Goal: Task Accomplishment & Management: Manage account settings

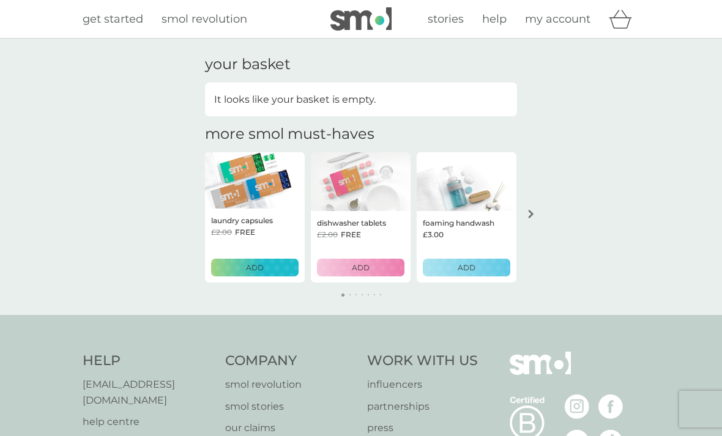
click at [560, 26] on link "my account" at bounding box center [557, 19] width 65 height 18
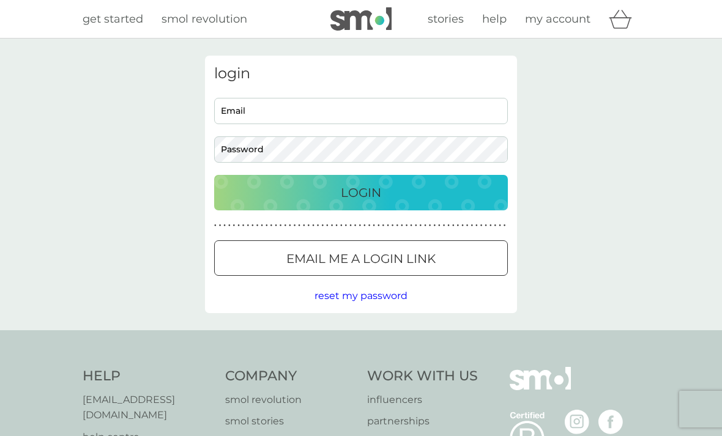
click at [333, 116] on input "Email" at bounding box center [361, 111] width 294 height 26
type input "[PERSON_NAME][EMAIL_ADDRESS][PERSON_NAME][DOMAIN_NAME]"
click at [361, 192] on button "Login" at bounding box center [361, 192] width 294 height 35
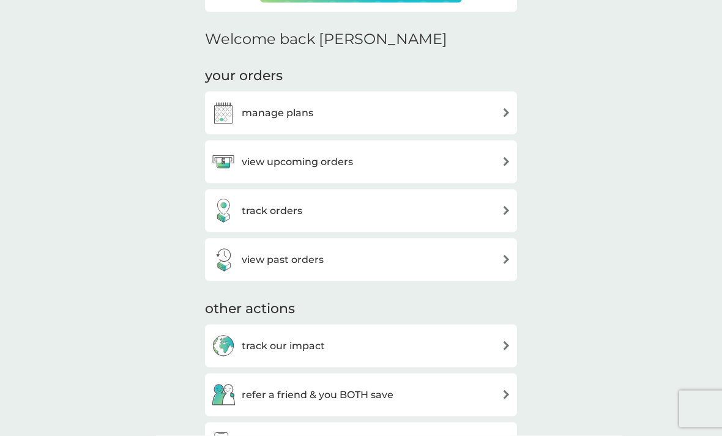
scroll to position [349, 0]
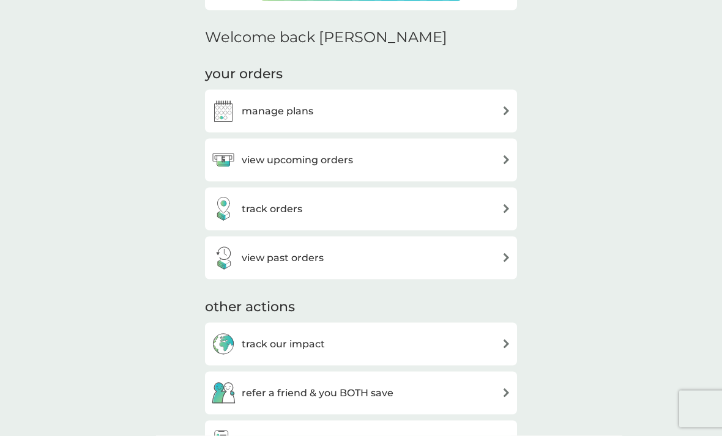
click at [488, 161] on div "view upcoming orders" at bounding box center [361, 160] width 300 height 24
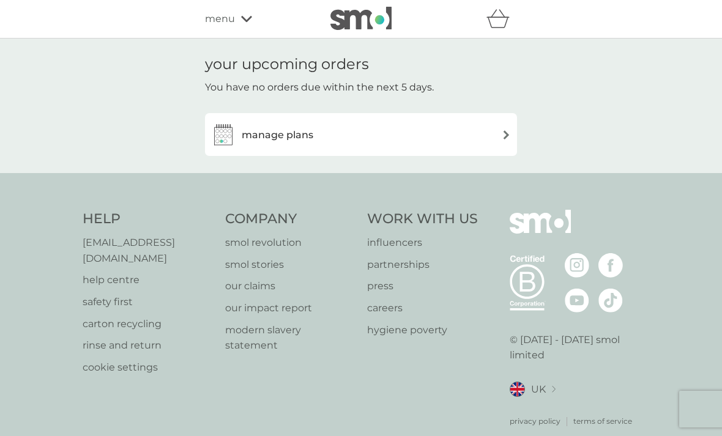
click at [494, 133] on div "manage plans" at bounding box center [361, 134] width 300 height 24
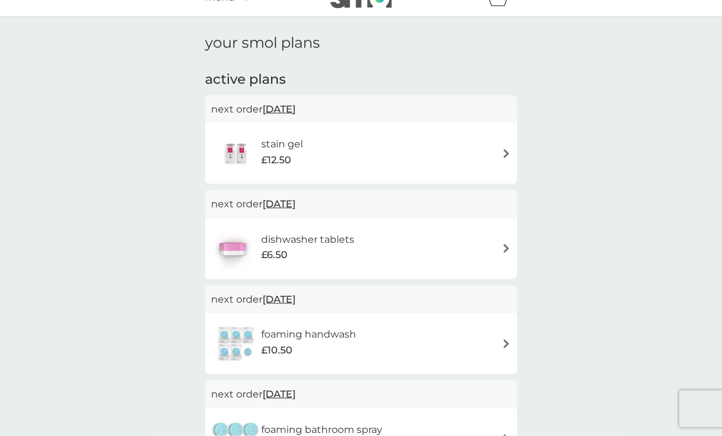
scroll to position [22, 0]
click at [497, 149] on div "stain gel £12.50" at bounding box center [361, 153] width 300 height 43
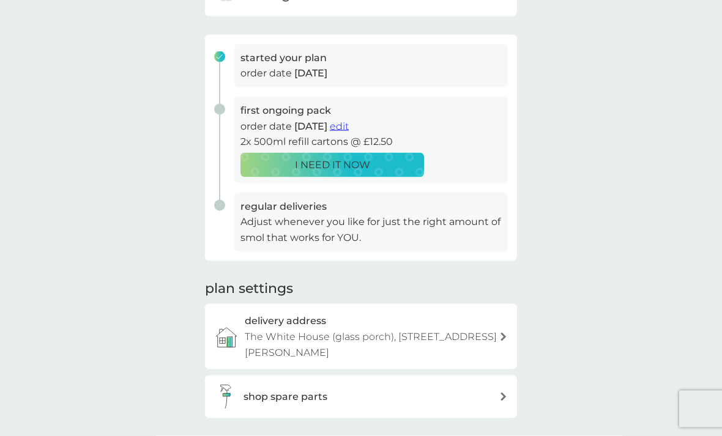
scroll to position [160, 0]
click at [389, 226] on p "Adjust whenever you like for just the right amount of smol that works for YOU." at bounding box center [370, 228] width 261 height 31
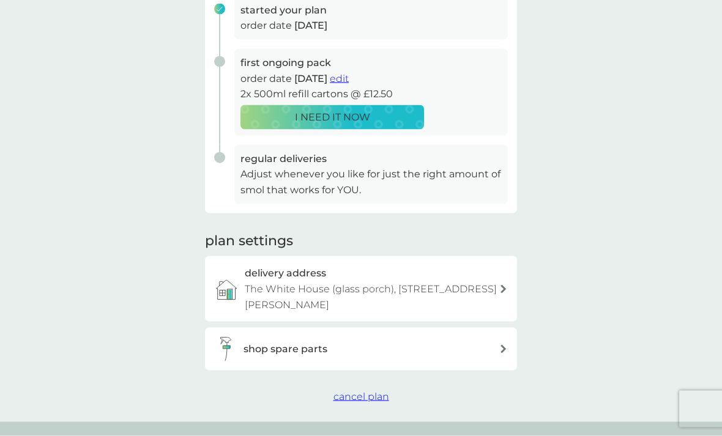
scroll to position [204, 0]
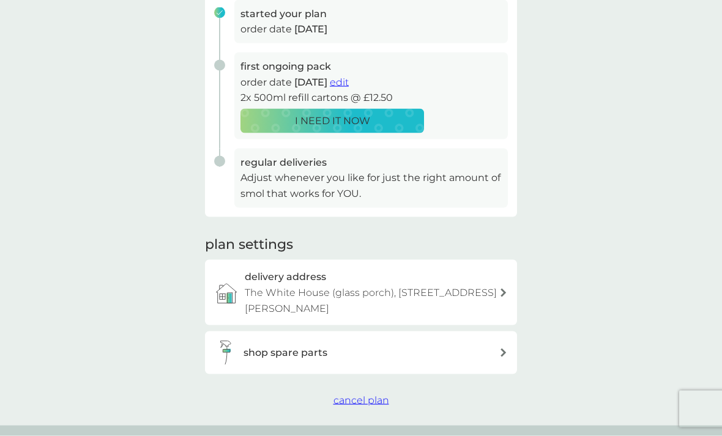
click at [377, 395] on span "cancel plan" at bounding box center [361, 401] width 56 height 12
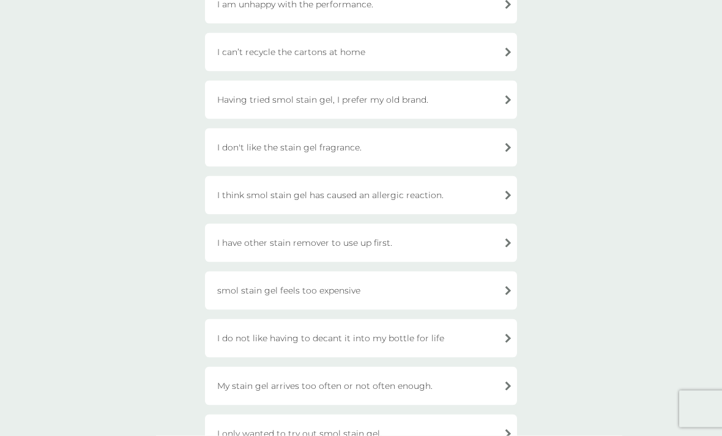
scroll to position [165, 0]
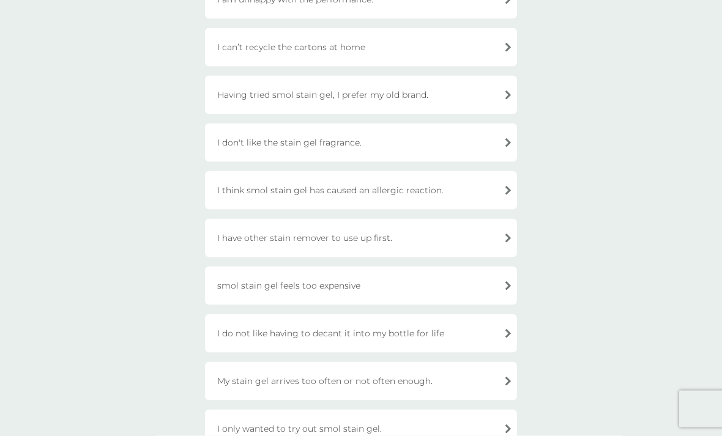
click at [502, 239] on div "I have other stain remover to use up first." at bounding box center [361, 238] width 312 height 39
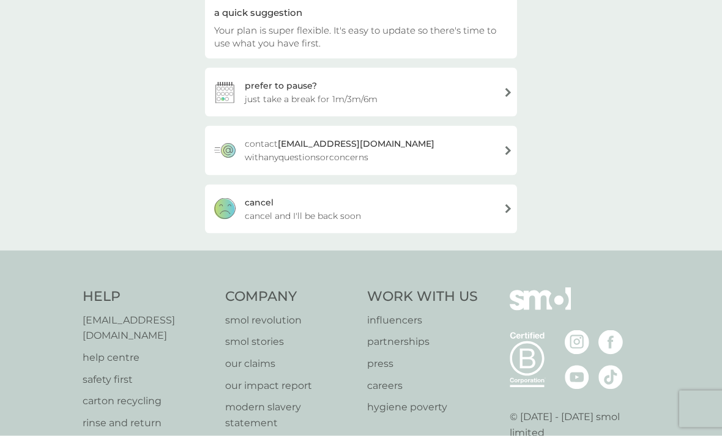
scroll to position [132, 0]
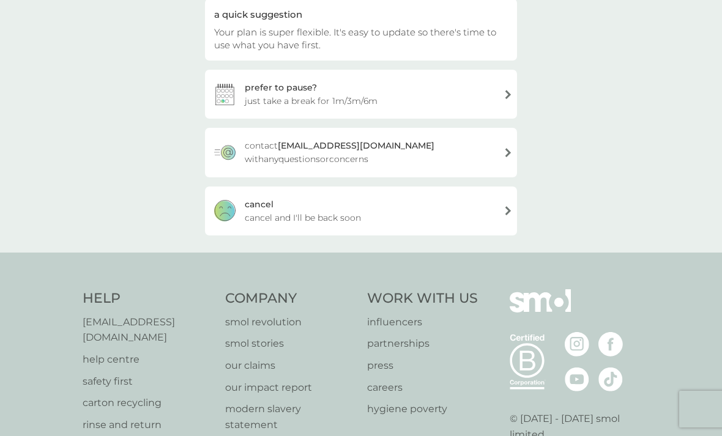
click at [490, 213] on div "cancel cancel and I'll be back soon" at bounding box center [361, 211] width 312 height 49
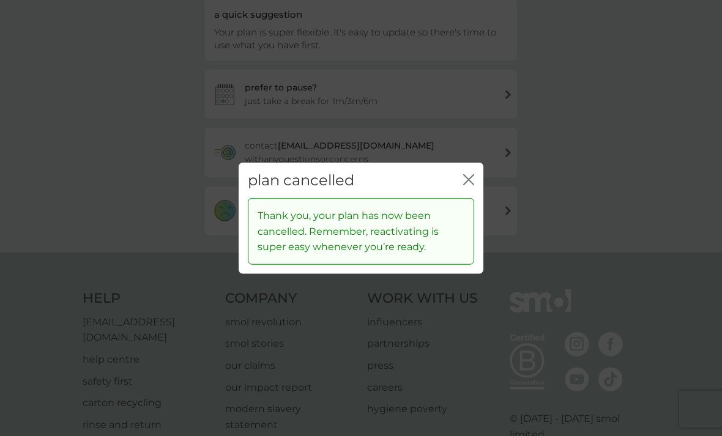
click at [470, 184] on icon "close" at bounding box center [471, 179] width 5 height 10
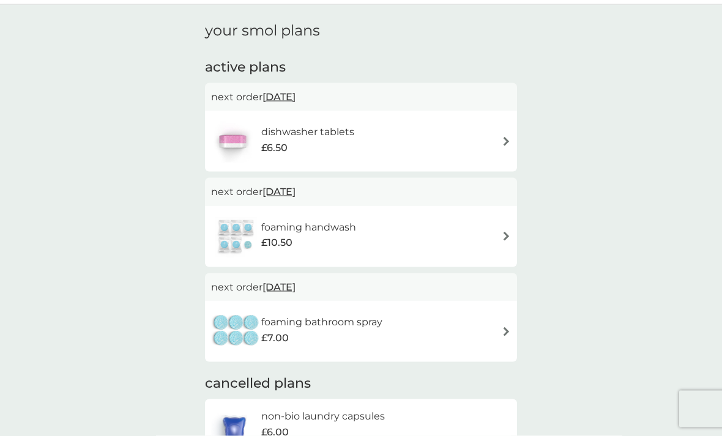
scroll to position [34, 0]
click at [493, 135] on div "dishwasher tablets £6.50" at bounding box center [361, 140] width 300 height 43
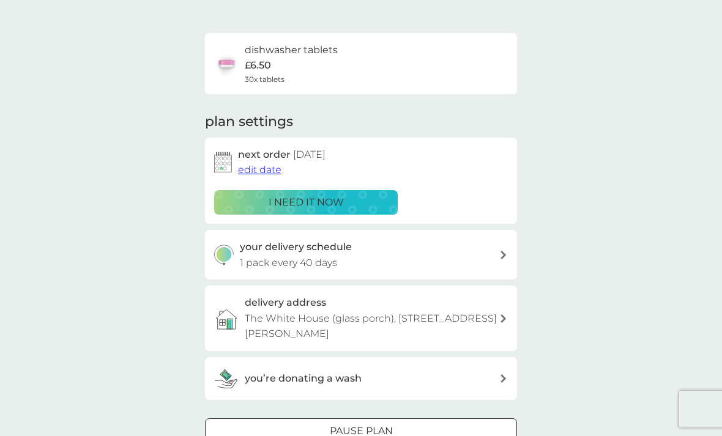
scroll to position [72, 0]
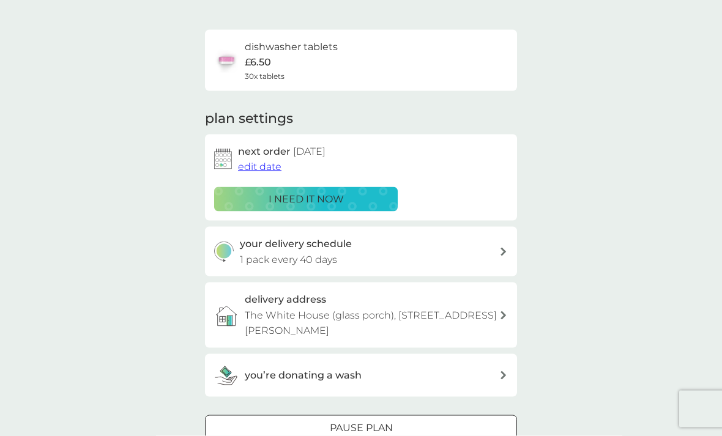
click at [273, 161] on span "edit date" at bounding box center [259, 167] width 43 height 12
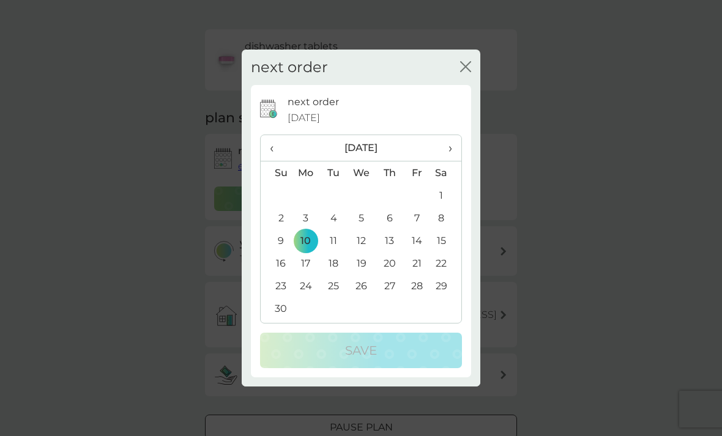
click at [445, 161] on span "›" at bounding box center [446, 148] width 12 height 26
click at [357, 297] on td "31" at bounding box center [361, 286] width 28 height 23
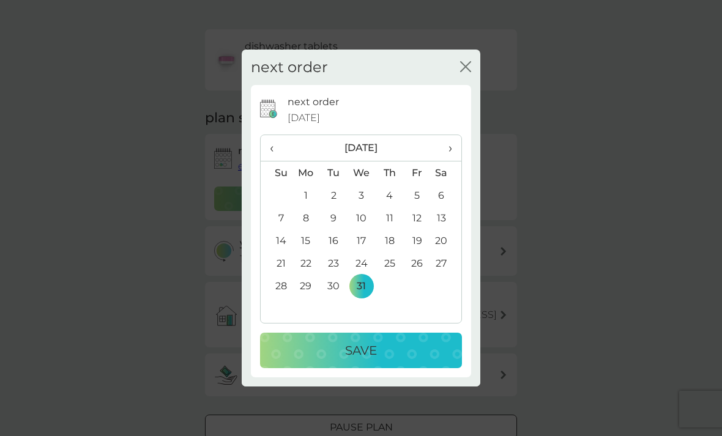
click at [371, 360] on p "Save" at bounding box center [361, 351] width 32 height 20
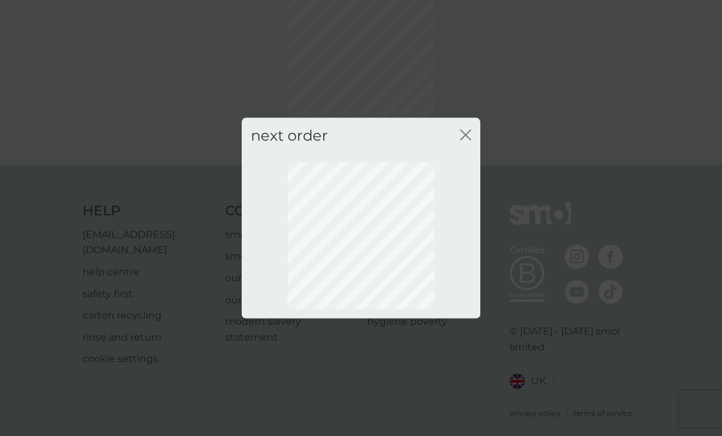
scroll to position [37, 0]
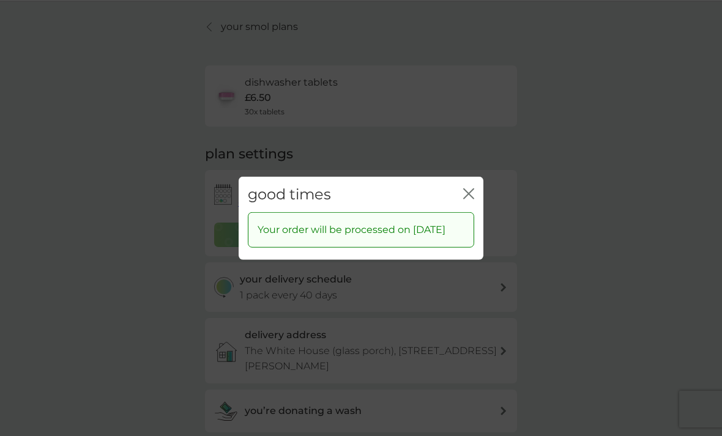
click at [464, 198] on icon "close" at bounding box center [466, 193] width 5 height 10
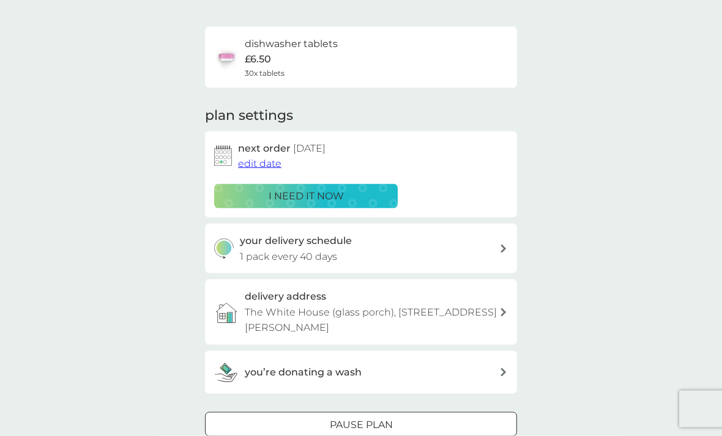
scroll to position [76, 0]
click at [266, 159] on span "edit date" at bounding box center [259, 163] width 43 height 12
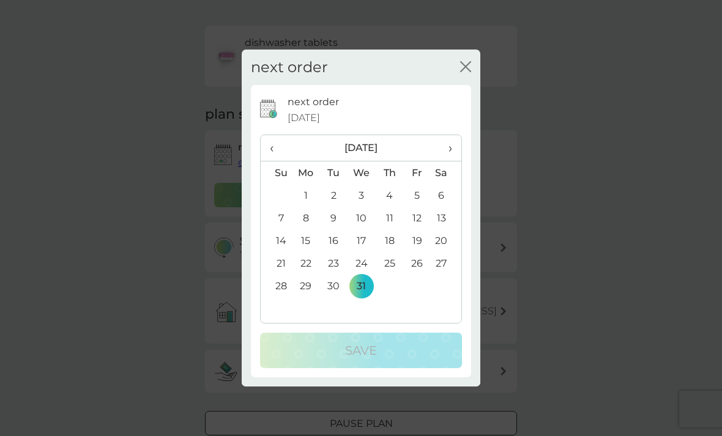
click at [470, 72] on icon "close" at bounding box center [467, 67] width 5 height 10
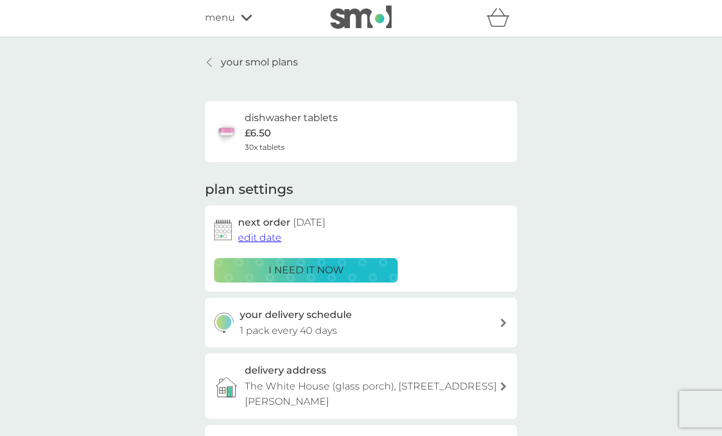
scroll to position [0, 0]
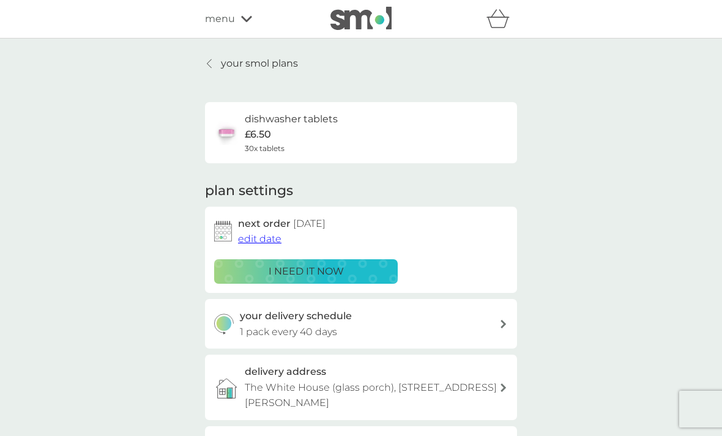
click at [215, 65] on link "your smol plans" at bounding box center [251, 64] width 93 height 16
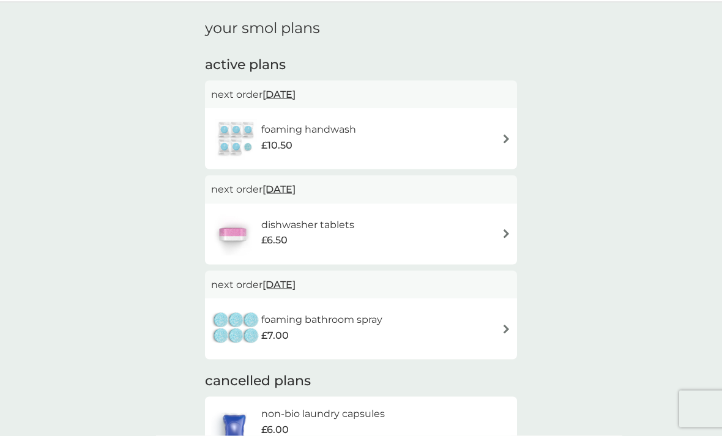
scroll to position [37, 0]
click at [499, 142] on div "foaming handwash £10.50" at bounding box center [361, 138] width 300 height 43
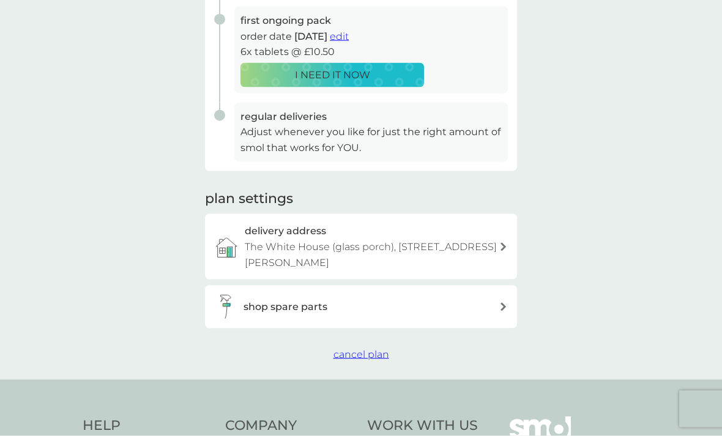
scroll to position [250, 0]
click at [349, 33] on span "edit" at bounding box center [339, 36] width 19 height 12
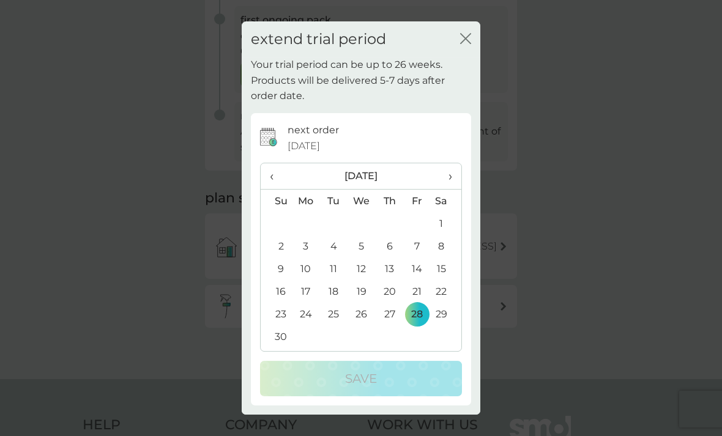
click at [448, 189] on span "›" at bounding box center [446, 176] width 12 height 26
click at [451, 189] on span "›" at bounding box center [446, 176] width 12 height 26
click at [450, 189] on span "›" at bounding box center [446, 176] width 12 height 26
click at [453, 190] on th "›" at bounding box center [446, 176] width 31 height 26
click at [450, 189] on span "›" at bounding box center [446, 176] width 12 height 26
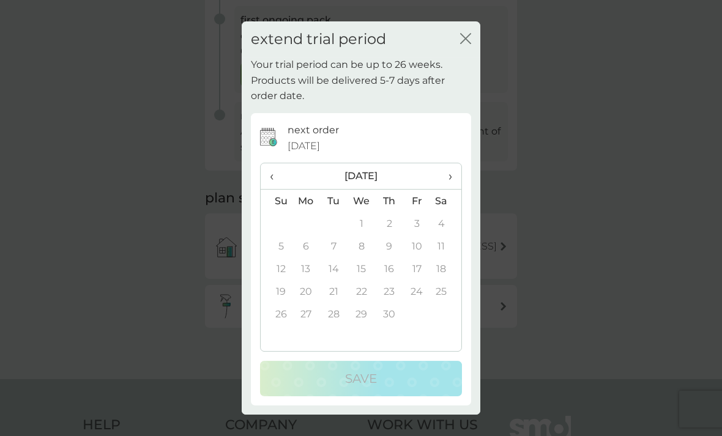
click at [391, 325] on td "30" at bounding box center [390, 314] width 28 height 23
click at [265, 190] on th "‹" at bounding box center [276, 176] width 31 height 26
click at [270, 189] on span "‹" at bounding box center [276, 176] width 13 height 26
click at [267, 190] on th "‹" at bounding box center [276, 176] width 31 height 26
click at [306, 325] on td "26" at bounding box center [306, 314] width 28 height 23
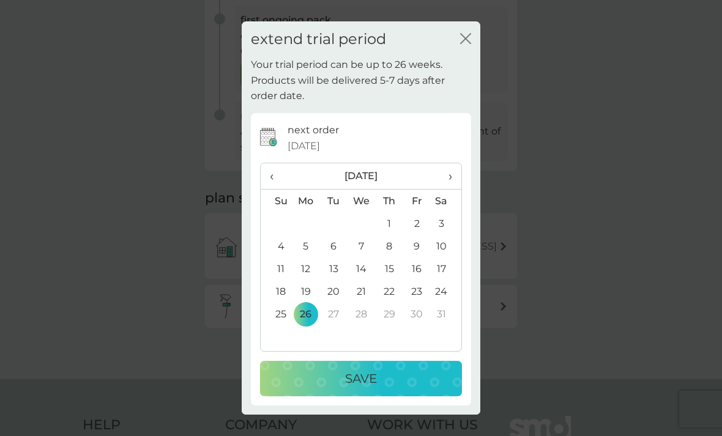
click at [325, 396] on button "Save" at bounding box center [361, 378] width 202 height 35
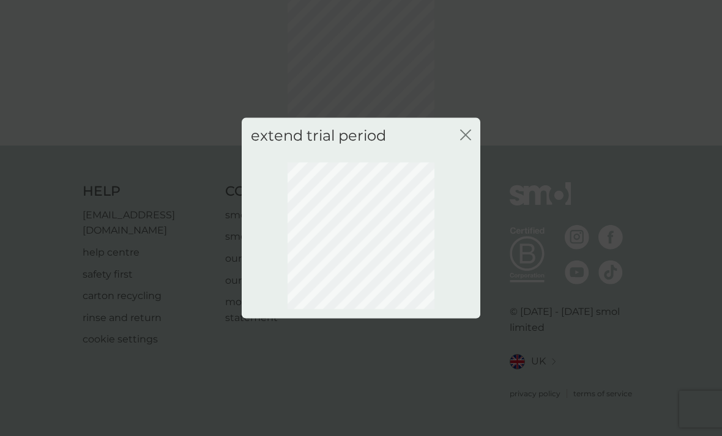
scroll to position [37, 0]
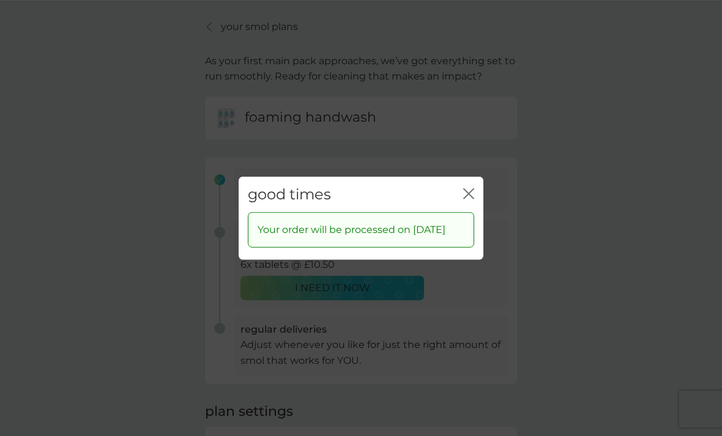
click at [464, 199] on icon "close" at bounding box center [468, 193] width 11 height 11
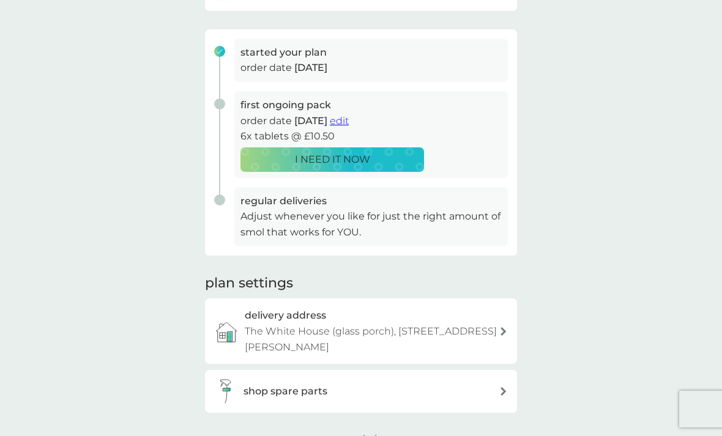
scroll to position [166, 0]
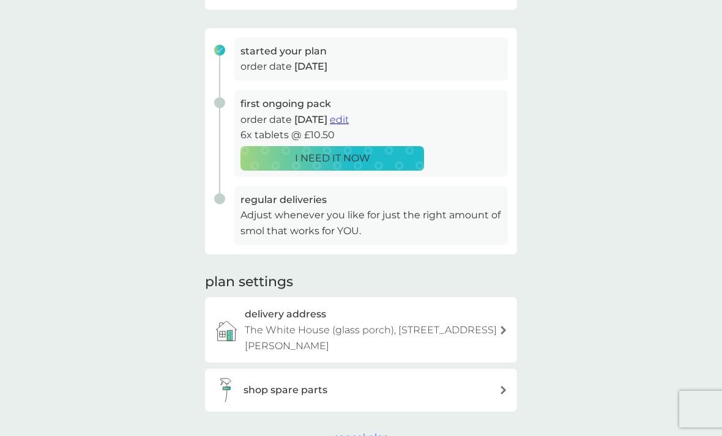
click at [502, 386] on icon at bounding box center [503, 390] width 6 height 9
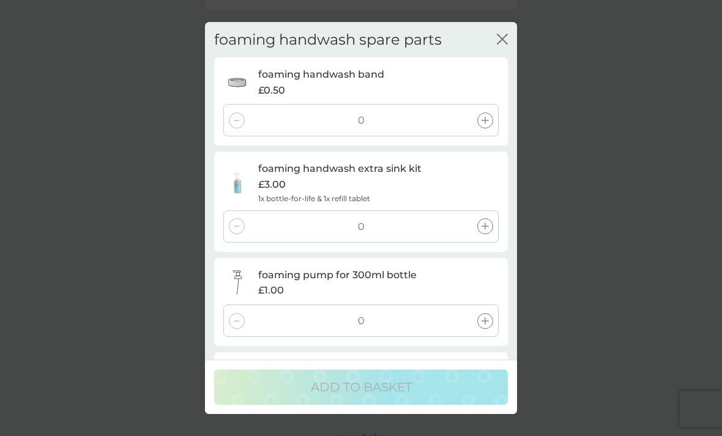
click at [432, 377] on div "£0.50" at bounding box center [378, 385] width 240 height 16
click at [489, 228] on div at bounding box center [485, 227] width 16 height 16
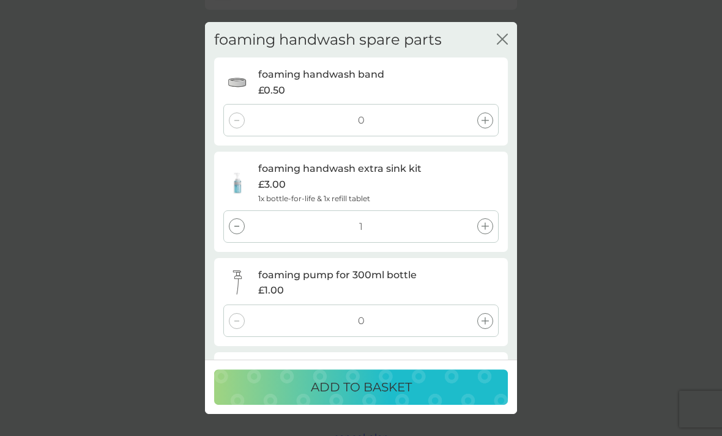
click at [362, 405] on button "ADD TO BASKET" at bounding box center [361, 386] width 294 height 35
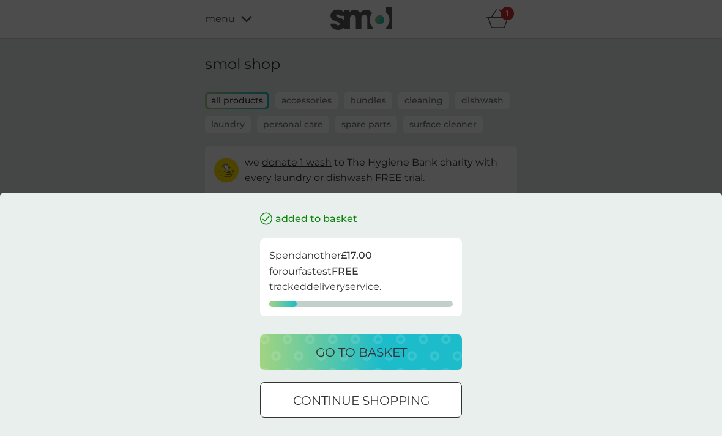
click at [386, 404] on p "continue shopping" at bounding box center [361, 401] width 136 height 20
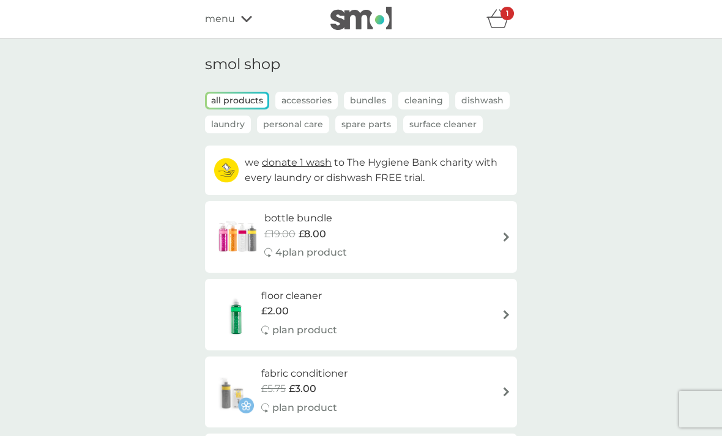
click at [229, 23] on span "menu" at bounding box center [220, 19] width 30 height 16
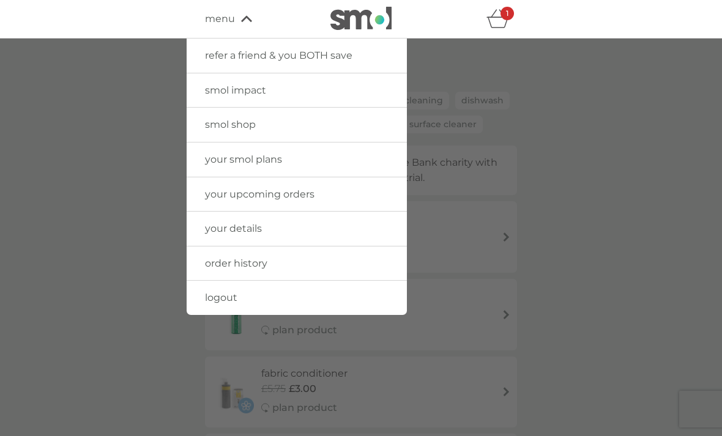
click at [253, 161] on span "your smol plans" at bounding box center [243, 160] width 77 height 12
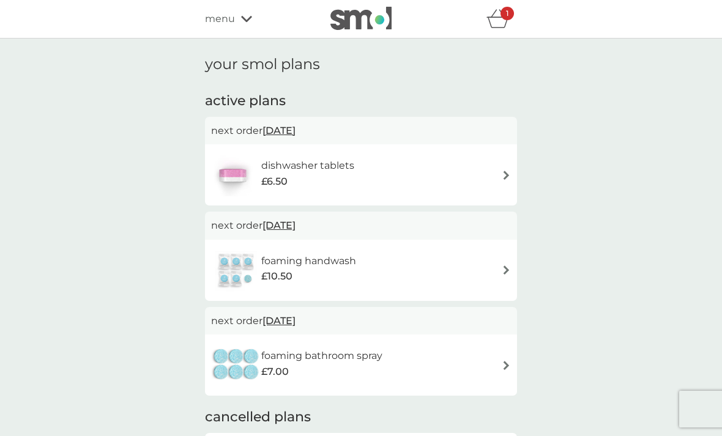
click at [237, 26] on div "menu" at bounding box center [257, 19] width 104 height 16
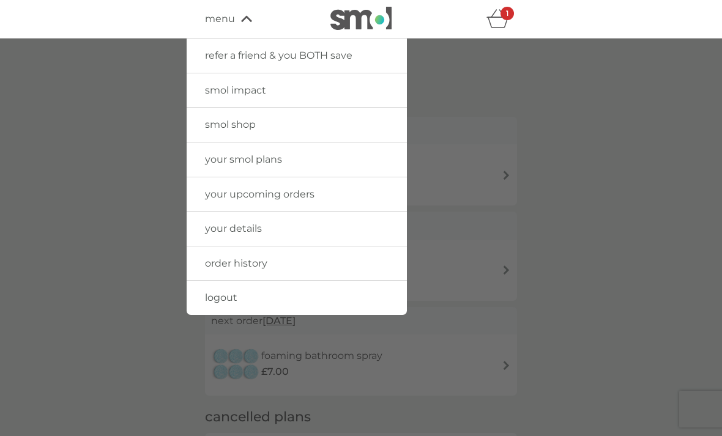
click at [226, 297] on span "logout" at bounding box center [221, 298] width 32 height 12
